Goal: Check status: Check status

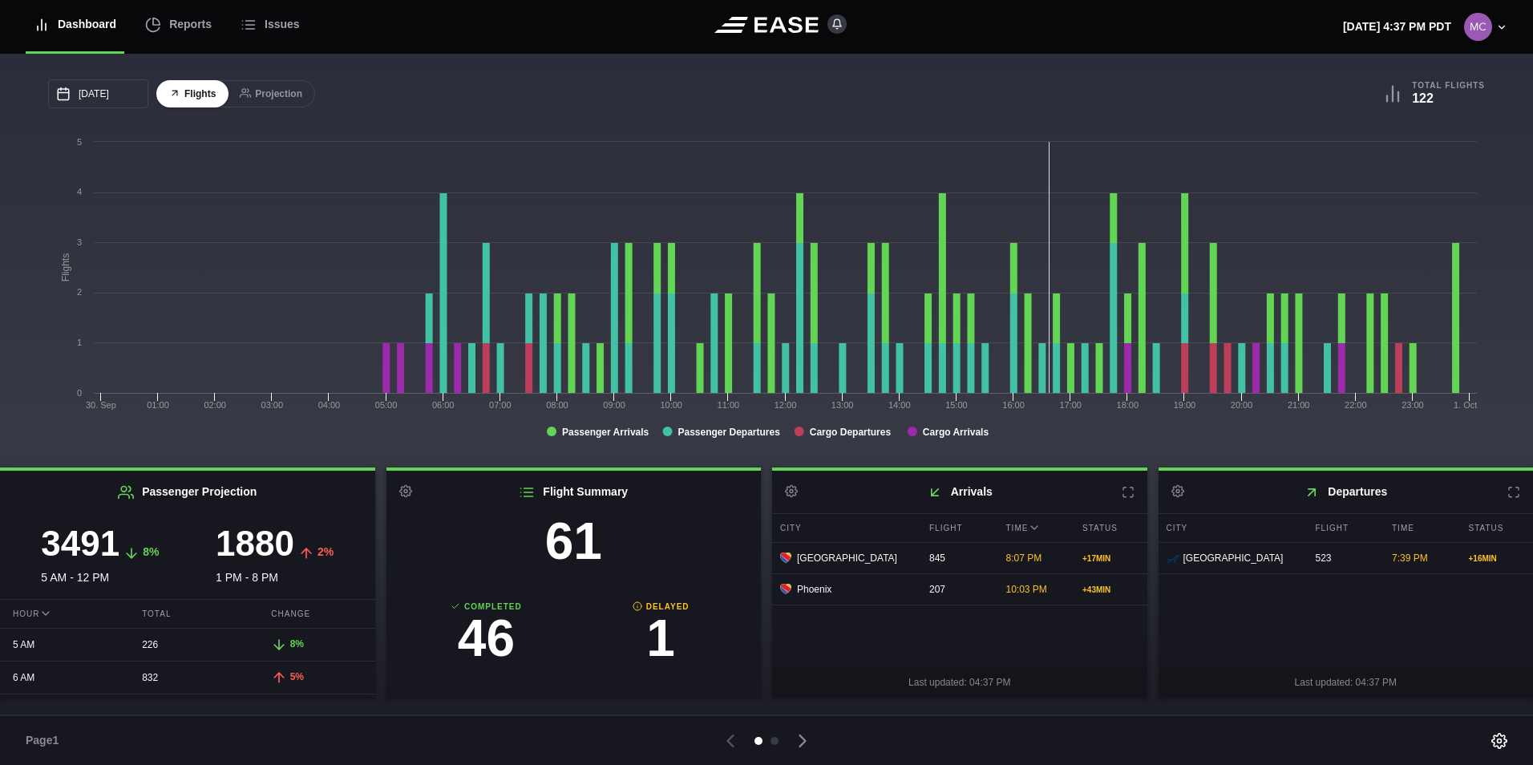
scroll to position [88, 0]
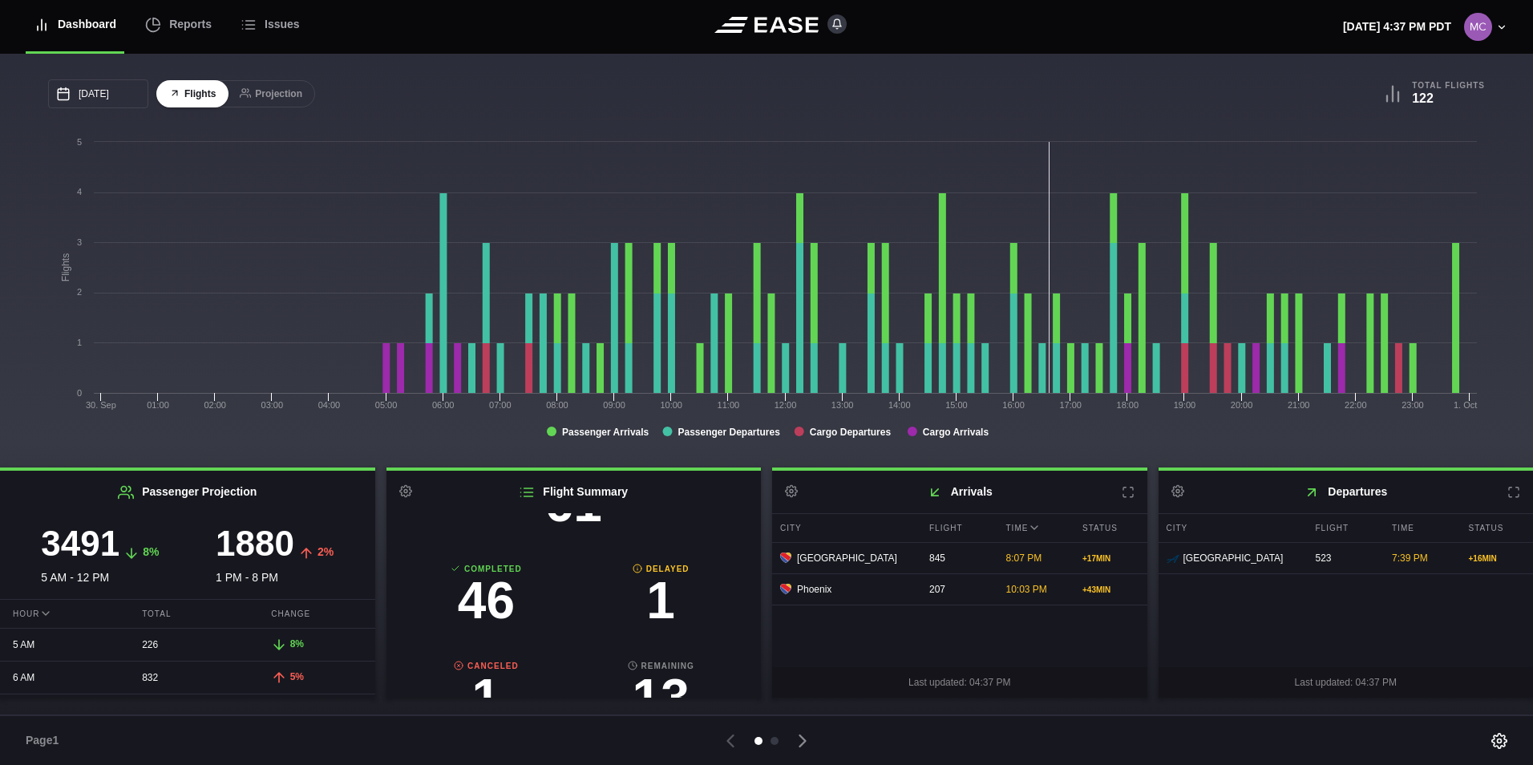
click at [653, 606] on h3 "1" at bounding box center [660, 600] width 175 height 51
select select "DELAYED"
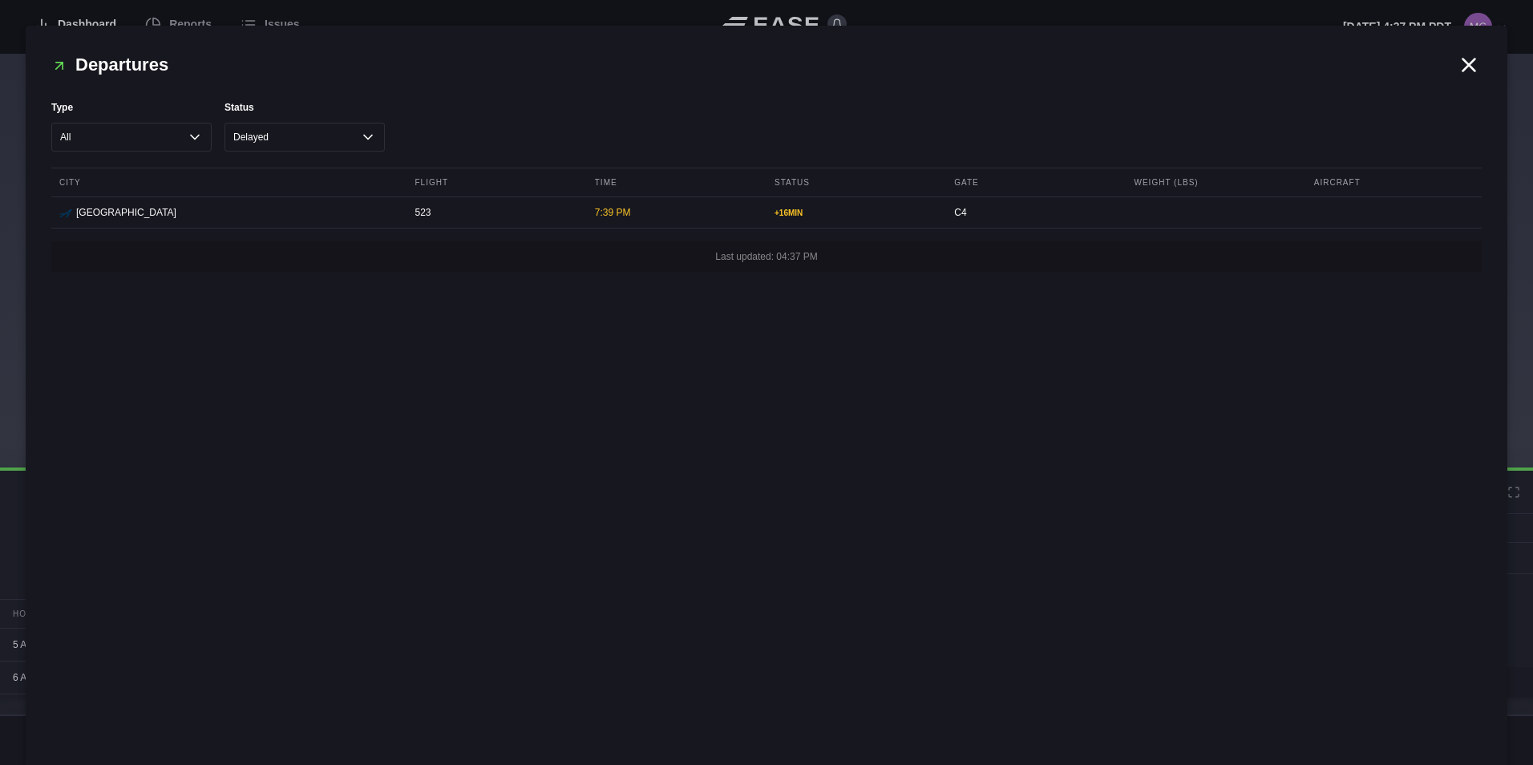
click at [1459, 71] on icon at bounding box center [1469, 65] width 24 height 24
